Goal: Task Accomplishment & Management: Use online tool/utility

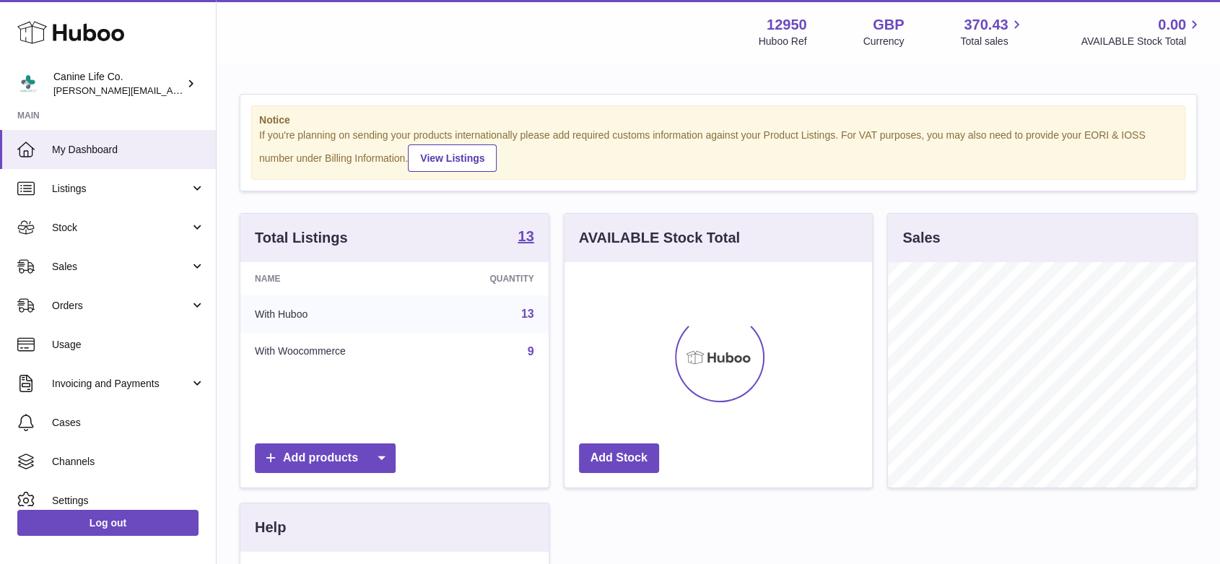
scroll to position [225, 308]
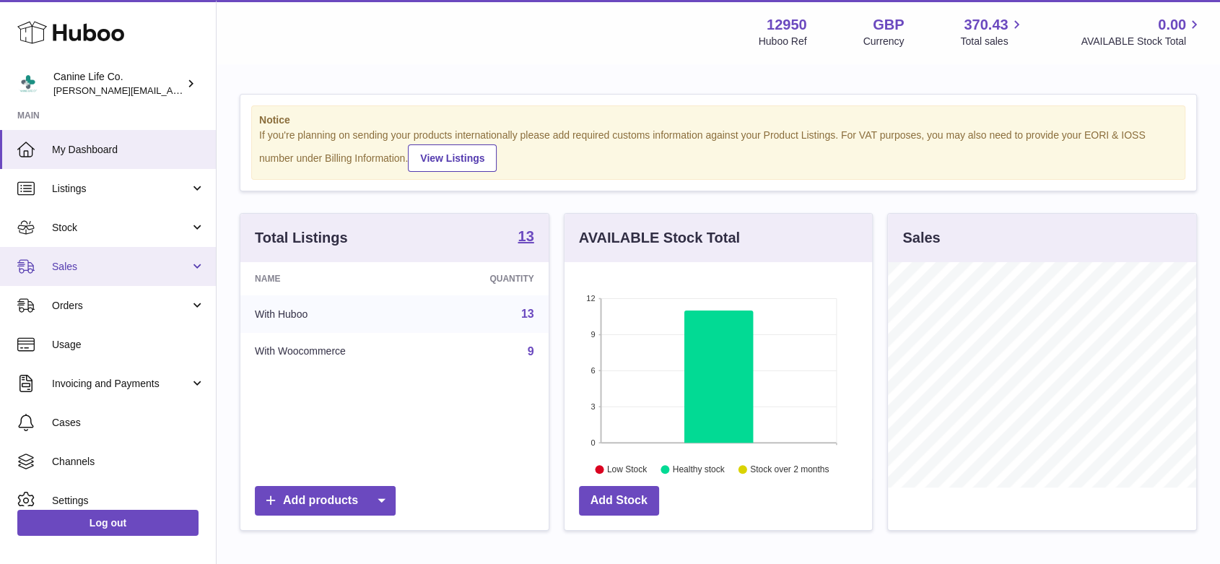
click at [113, 263] on span "Sales" at bounding box center [121, 267] width 138 height 14
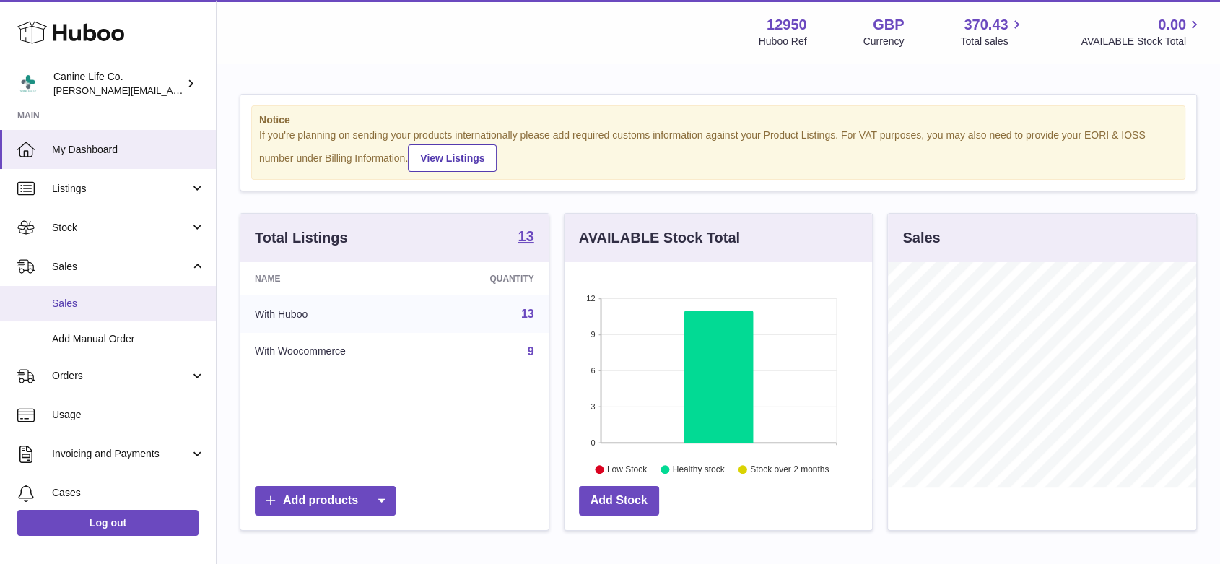
click at [111, 305] on span "Sales" at bounding box center [128, 304] width 153 height 14
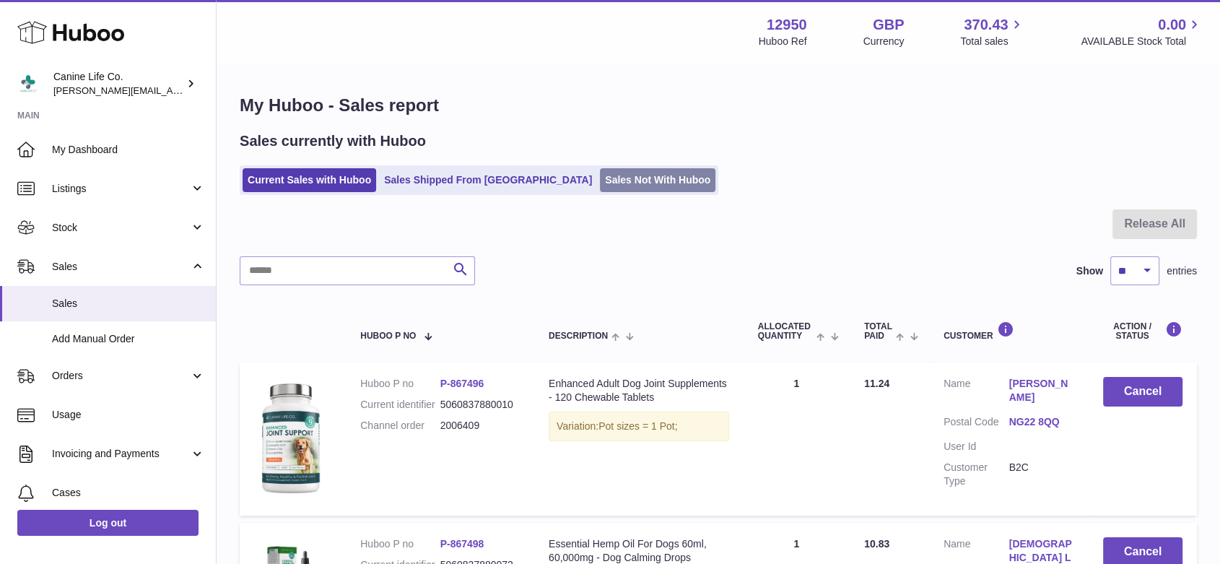
click at [600, 183] on link "Sales Not With Huboo" at bounding box center [658, 180] width 116 height 24
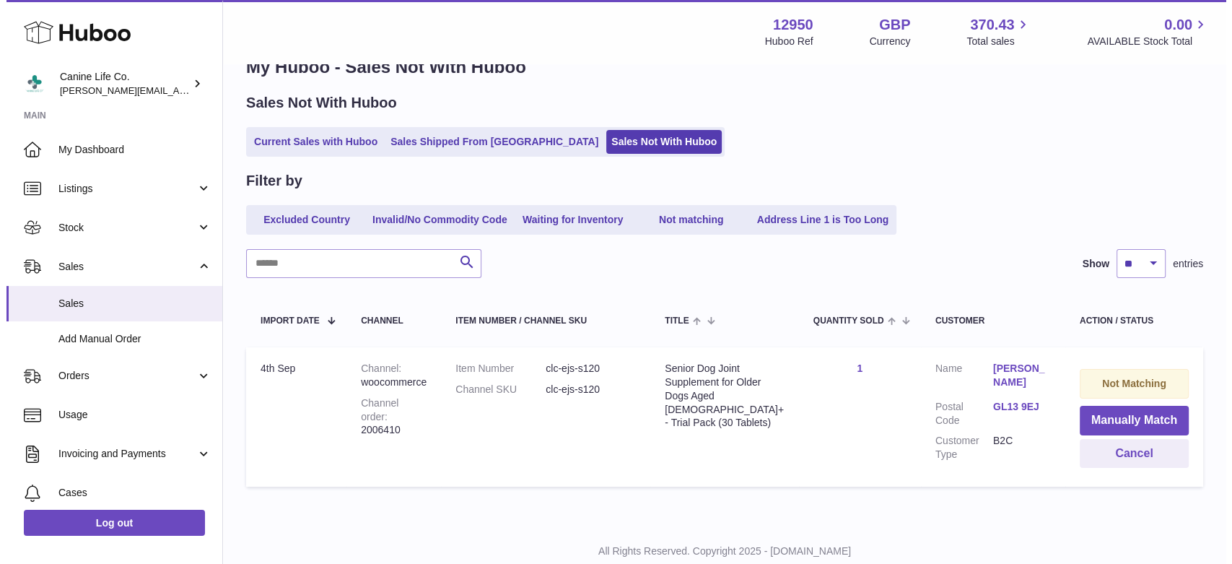
scroll to position [81, 0]
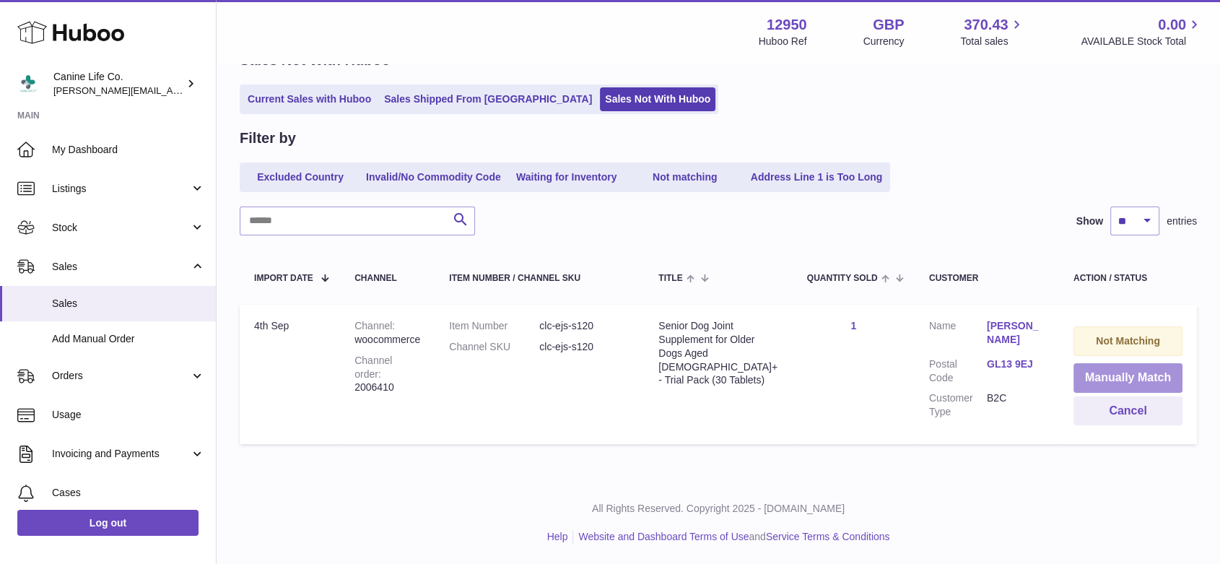
click at [1148, 373] on button "Manually Match" at bounding box center [1128, 378] width 109 height 30
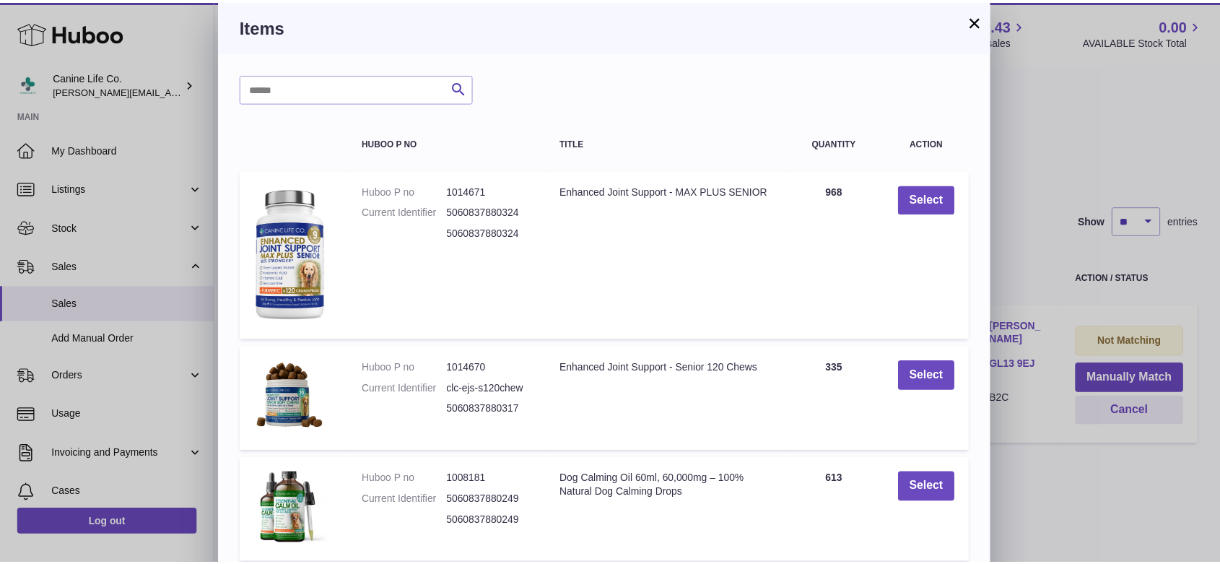
scroll to position [374, 0]
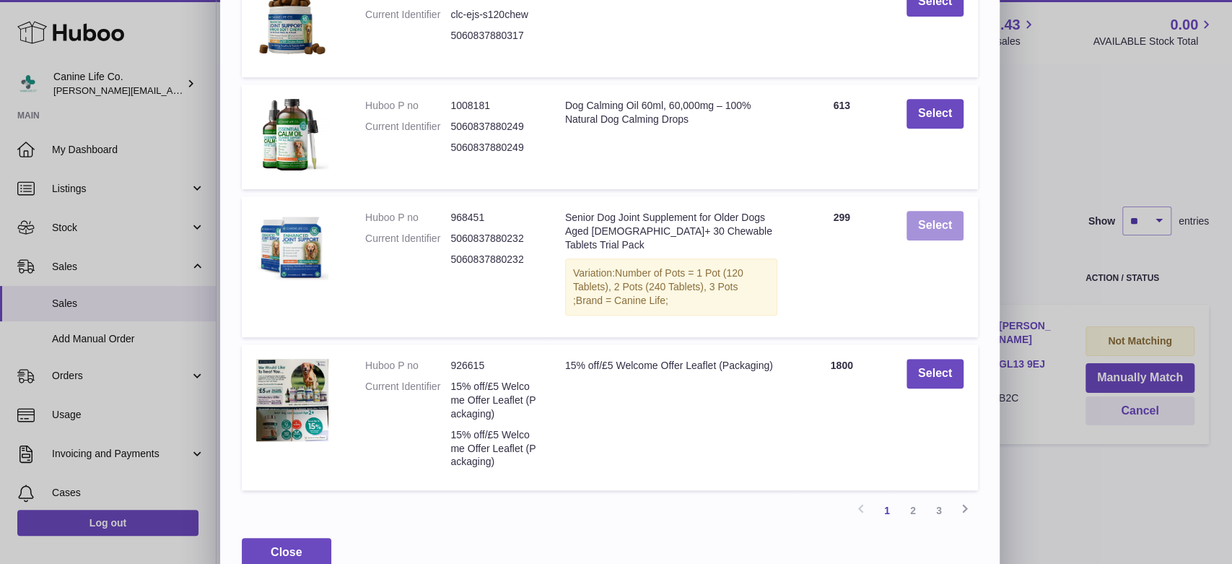
click at [939, 225] on button "Select" at bounding box center [935, 226] width 57 height 30
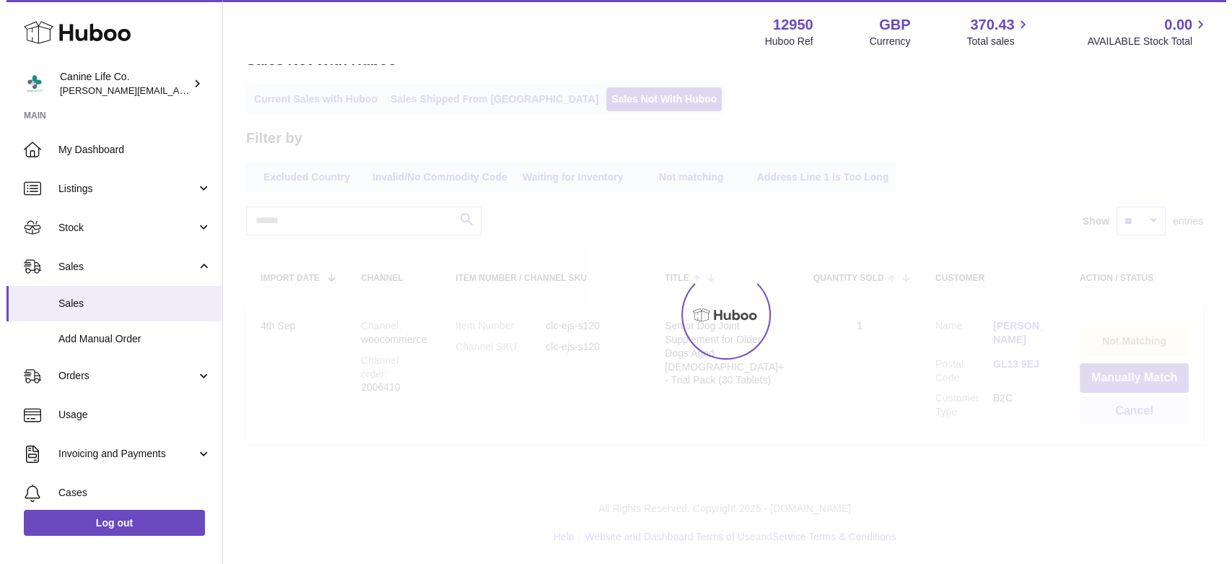
scroll to position [0, 0]
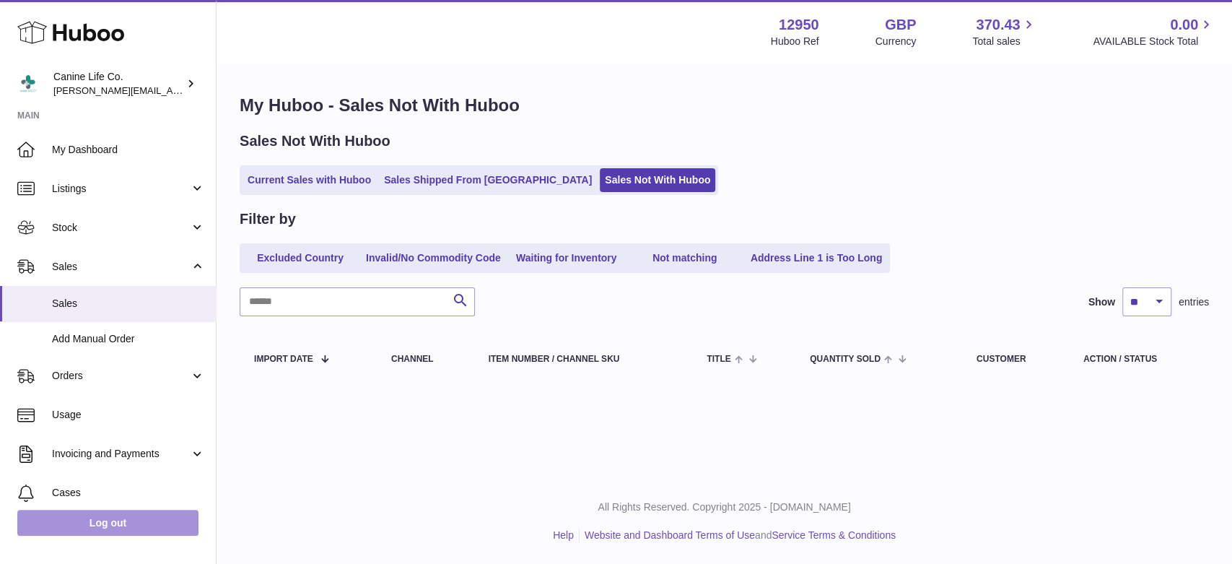
click at [142, 525] on link "Log out" at bounding box center [107, 523] width 181 height 26
